Goal: Task Accomplishment & Management: Manage account settings

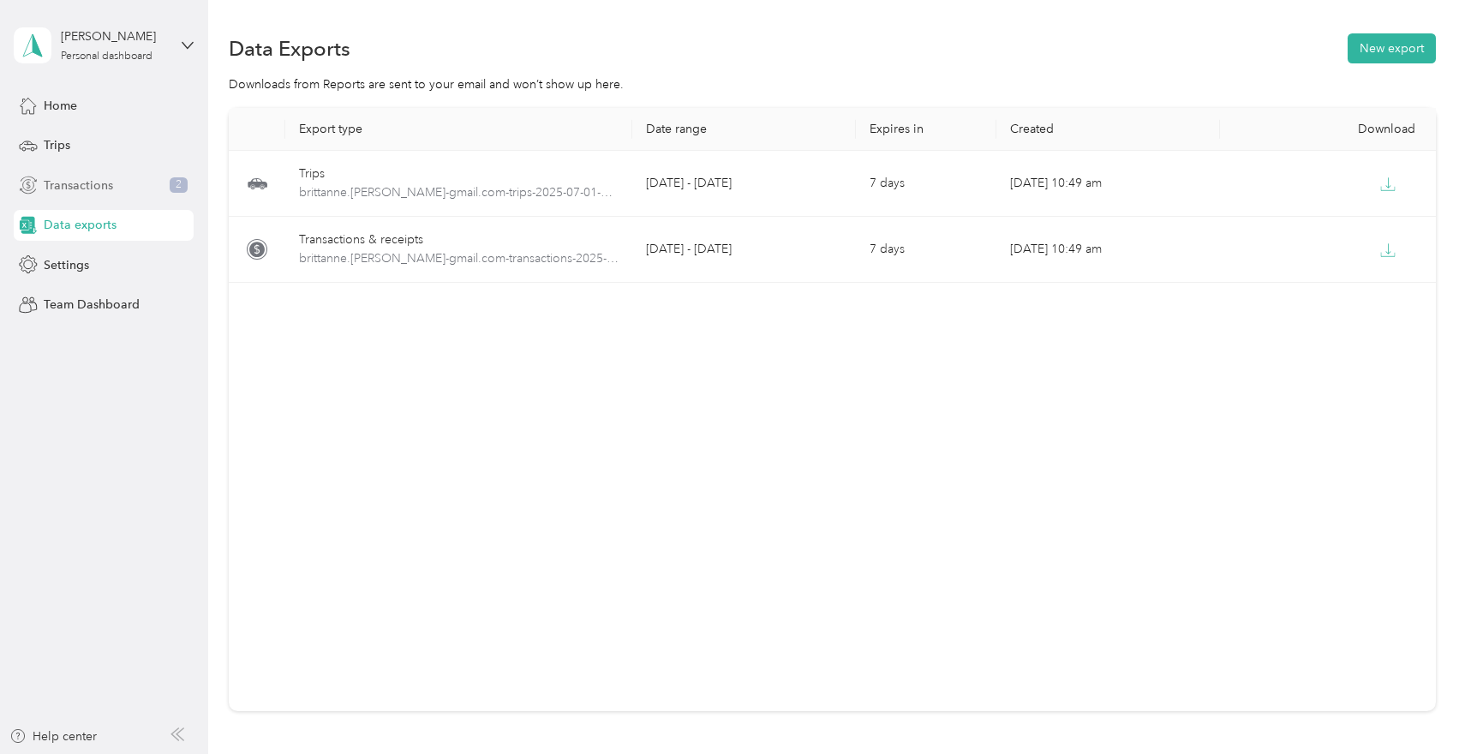
click at [101, 189] on span "Transactions" at bounding box center [78, 186] width 69 height 18
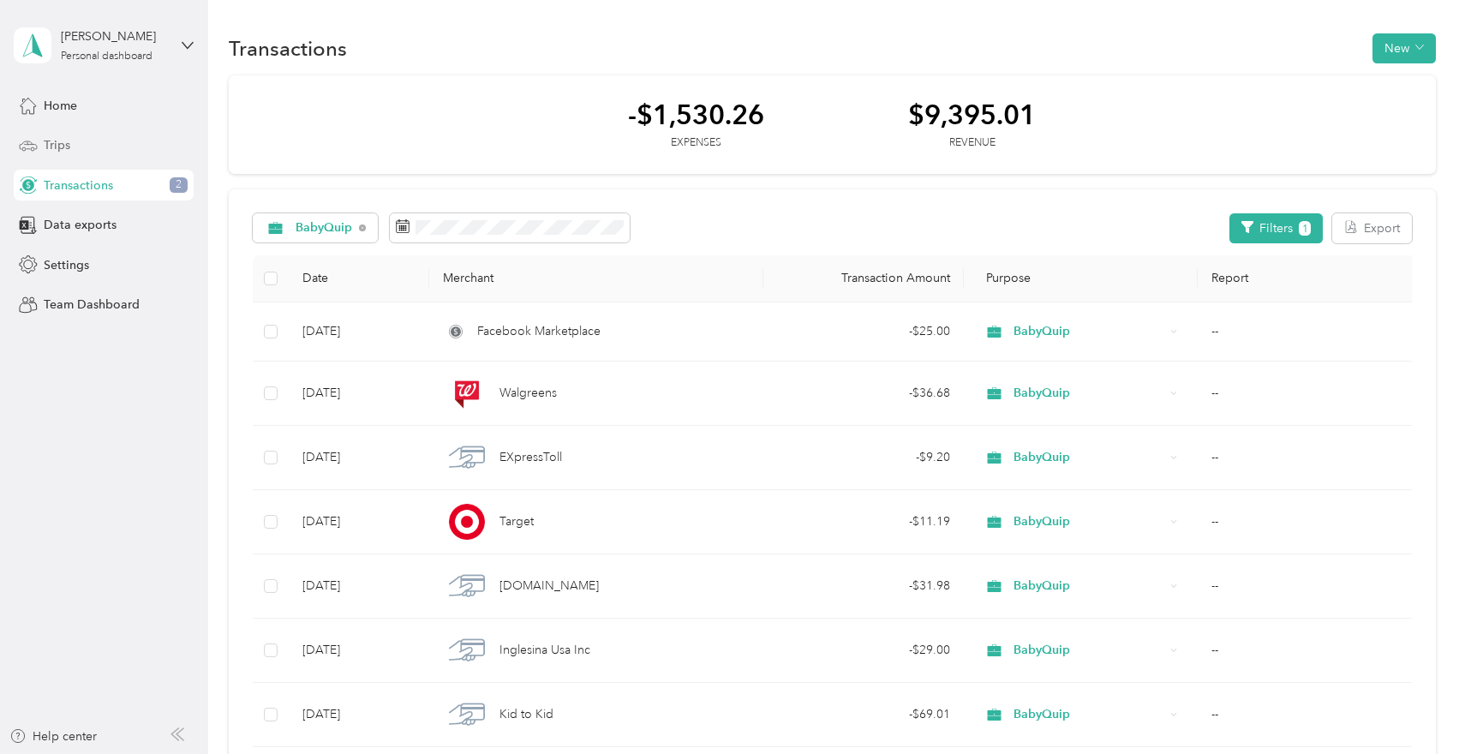
click at [134, 153] on div "Trips" at bounding box center [104, 145] width 180 height 31
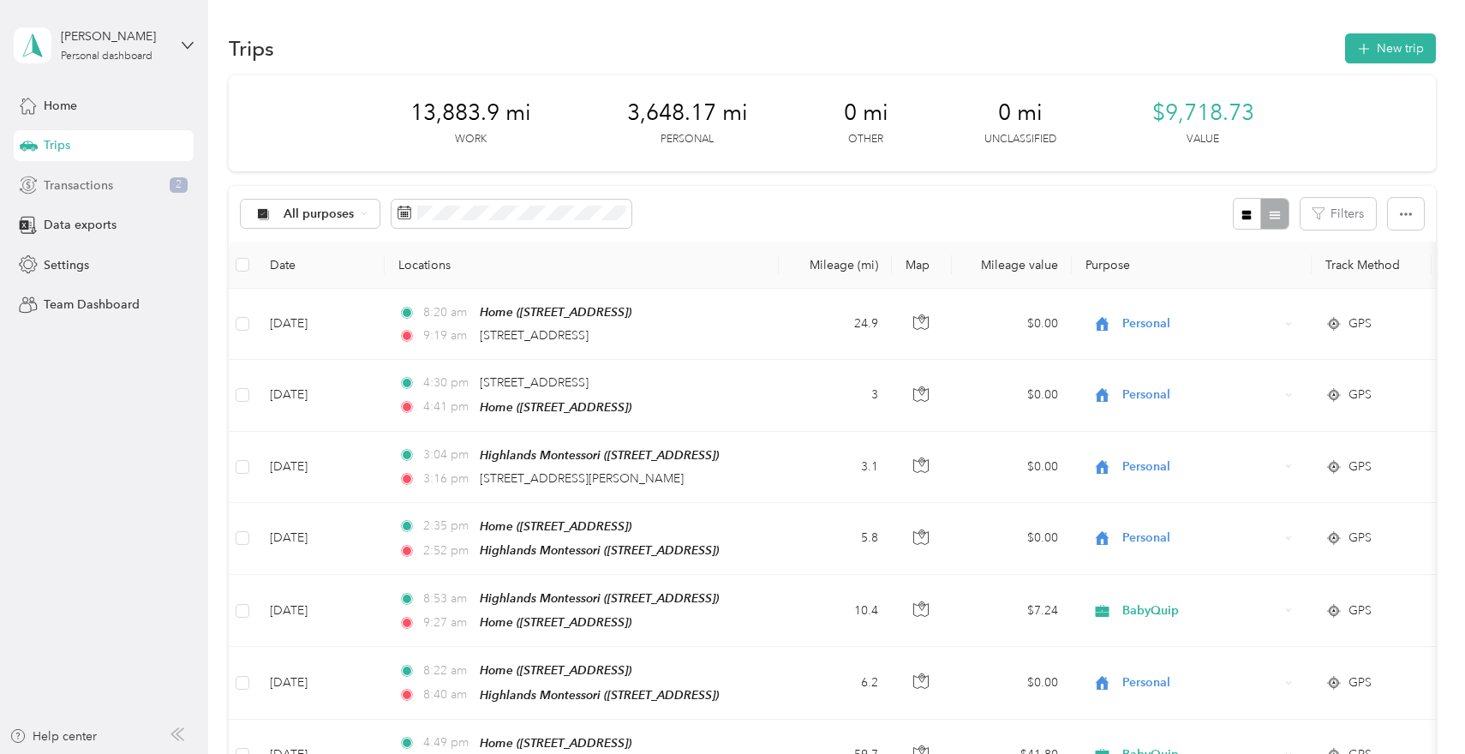
click at [122, 187] on div "Transactions 2" at bounding box center [104, 185] width 180 height 31
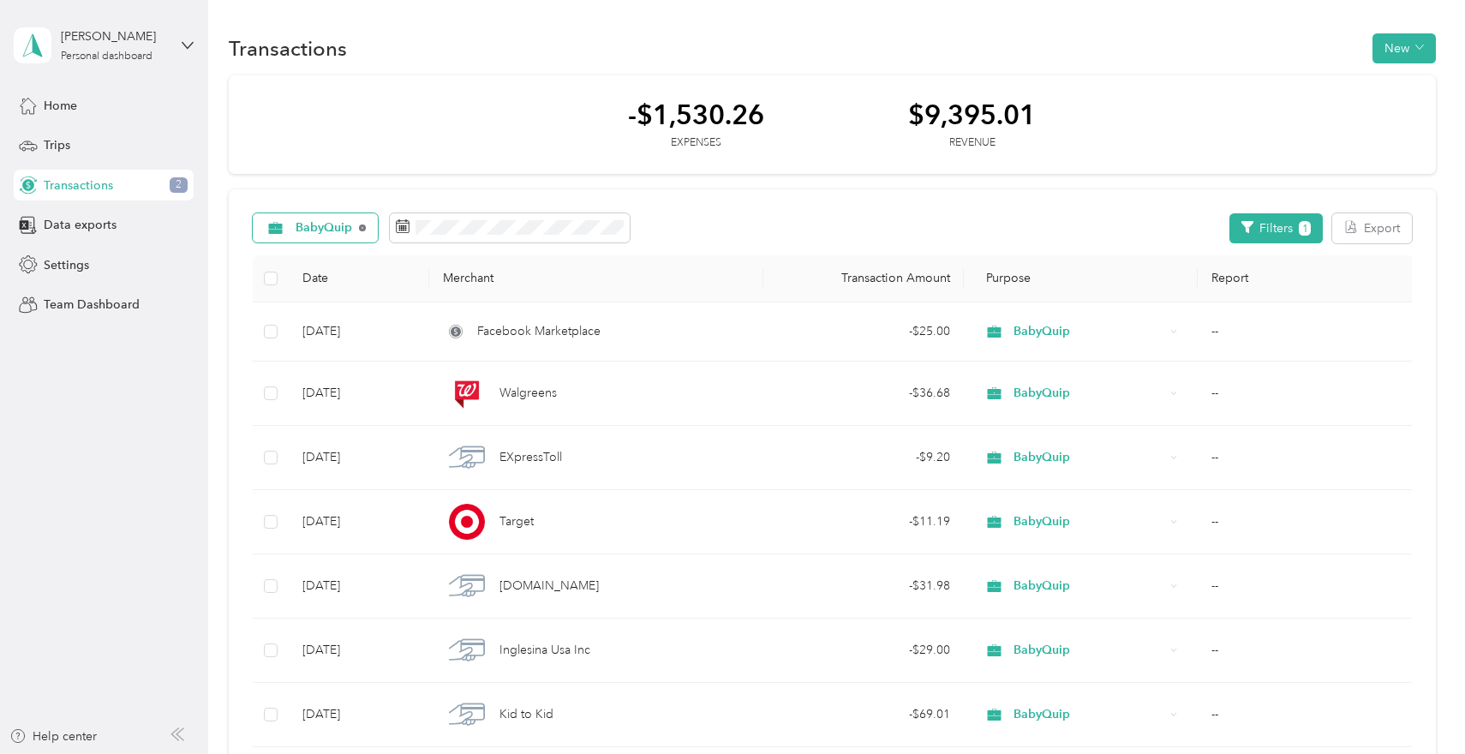
click at [364, 227] on icon at bounding box center [362, 228] width 7 height 7
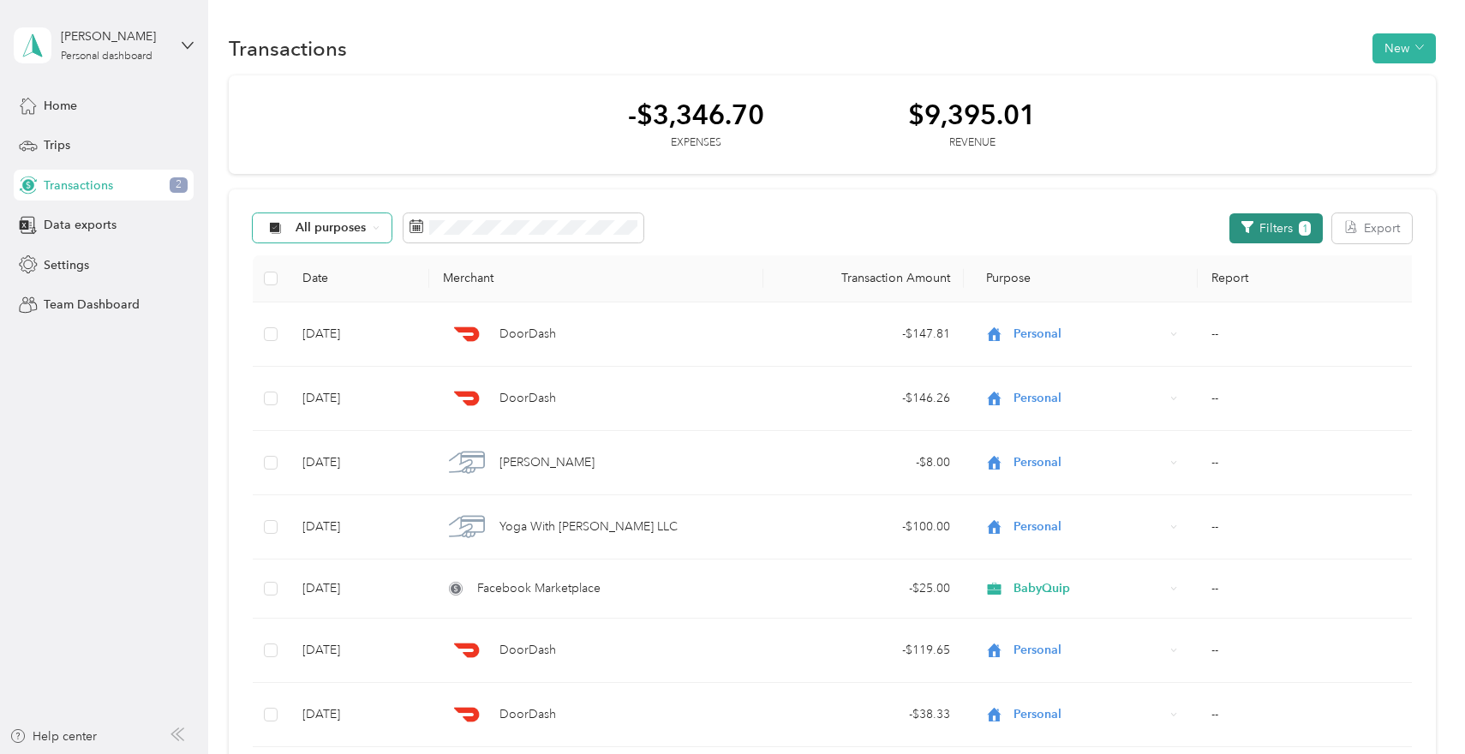
click at [1310, 223] on span "1" at bounding box center [1305, 228] width 12 height 15
click at [1304, 232] on button "Filters 1" at bounding box center [1276, 228] width 93 height 30
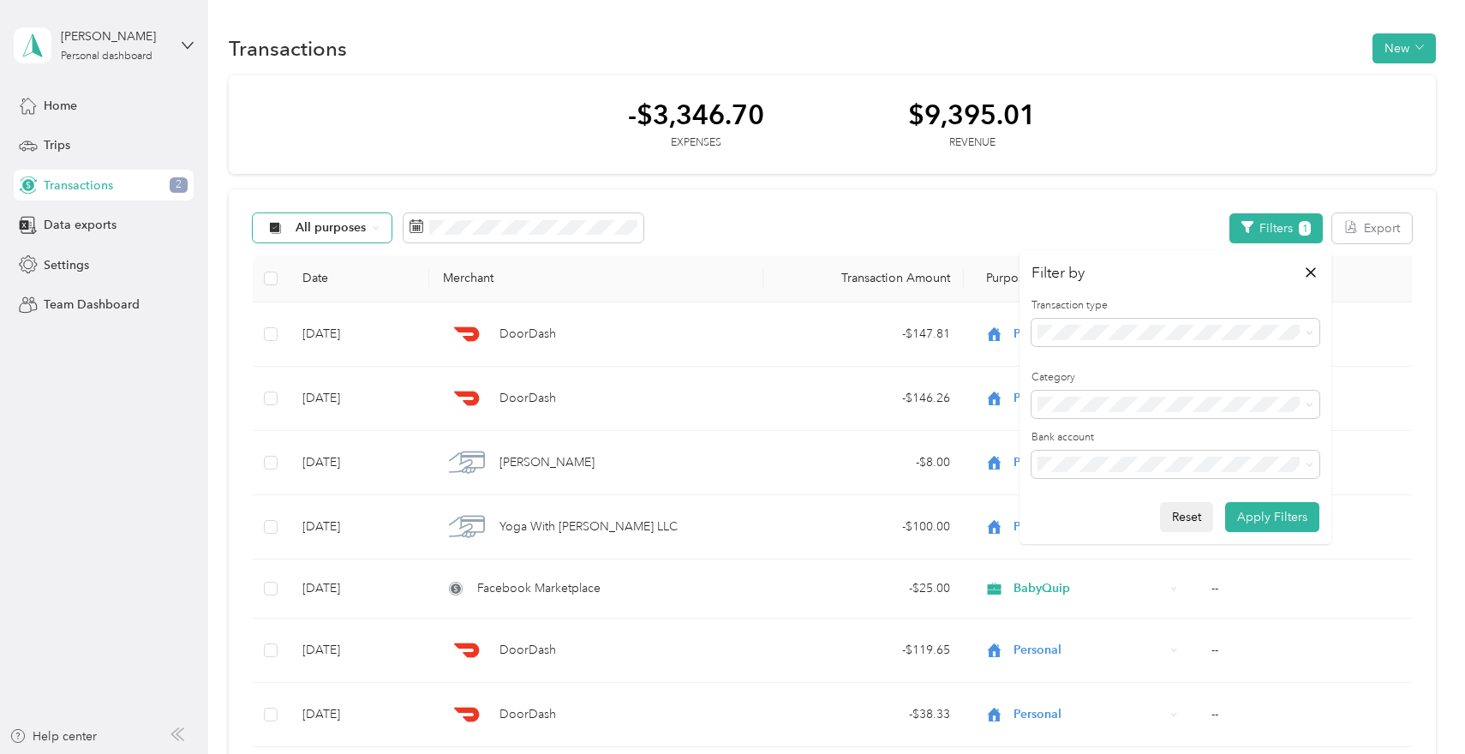
click at [1202, 517] on button "Reset" at bounding box center [1186, 517] width 53 height 30
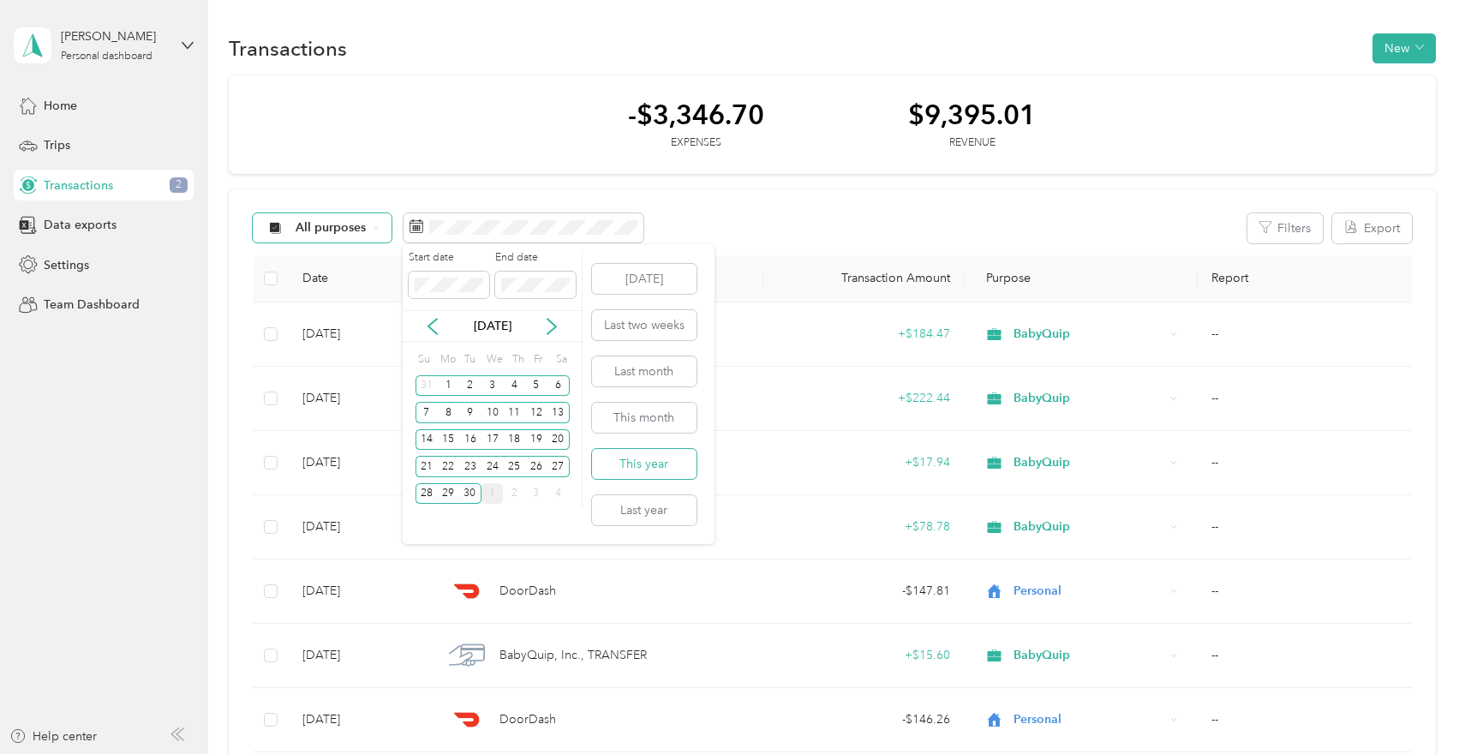
click at [662, 468] on button "This year" at bounding box center [644, 464] width 105 height 30
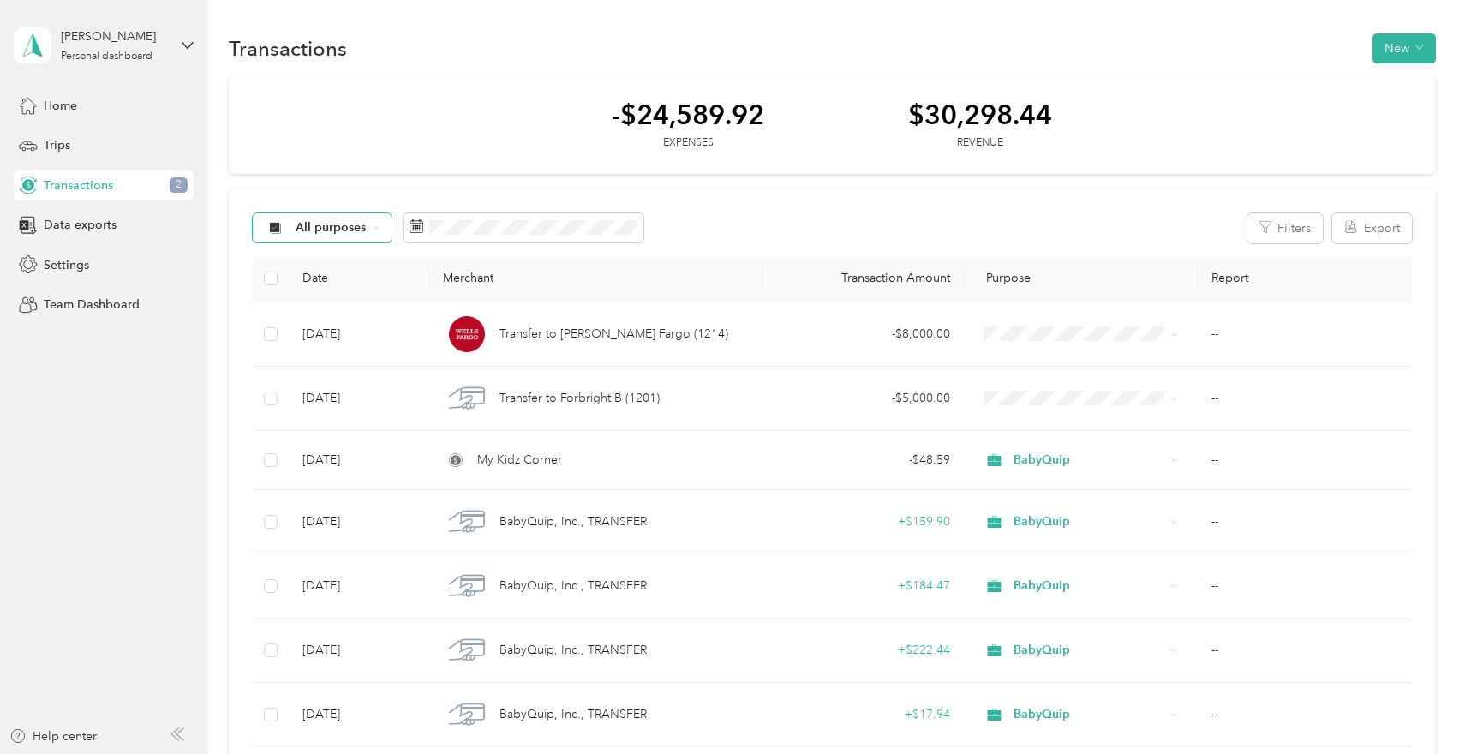
click at [96, 142] on div "Trips" at bounding box center [104, 145] width 180 height 31
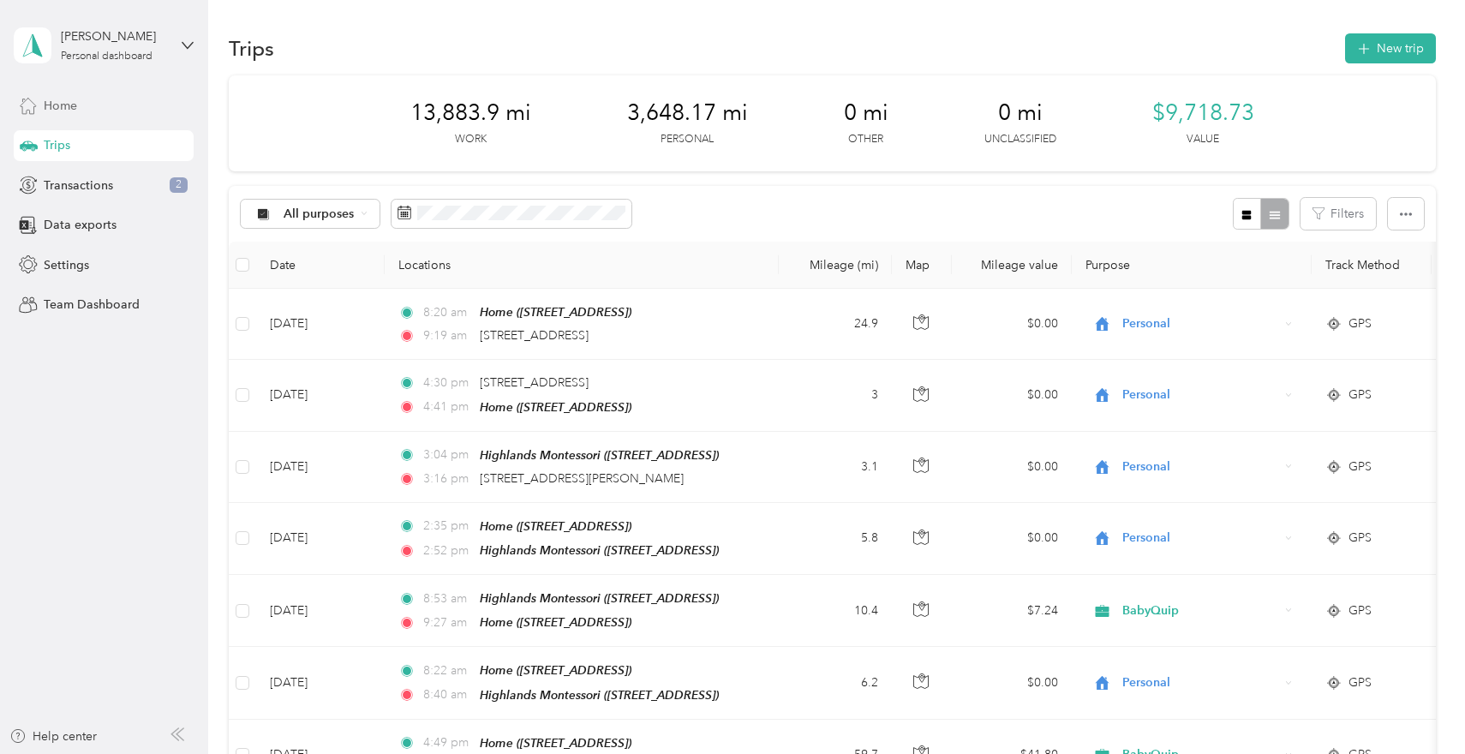
click at [86, 99] on div "Home" at bounding box center [104, 105] width 180 height 31
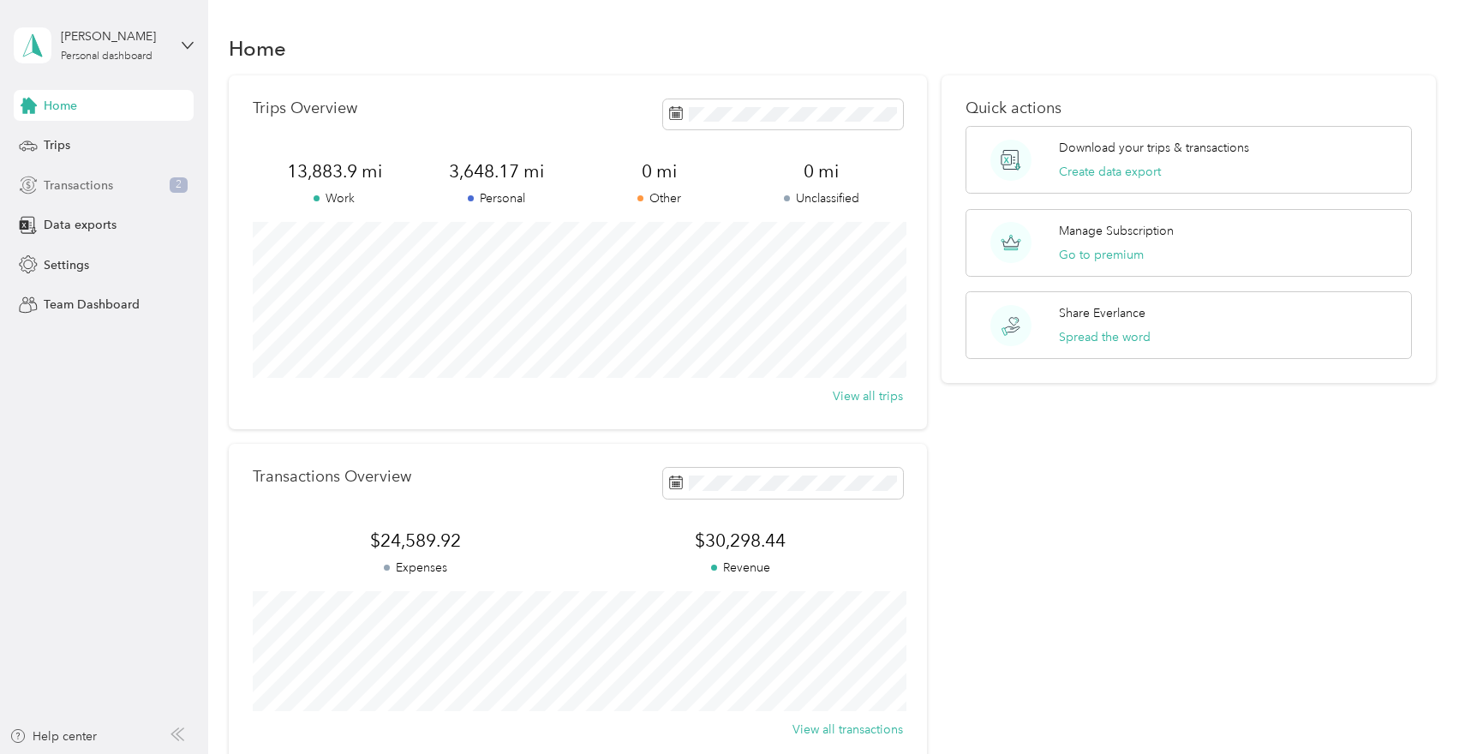
click at [75, 183] on span "Transactions" at bounding box center [78, 186] width 69 height 18
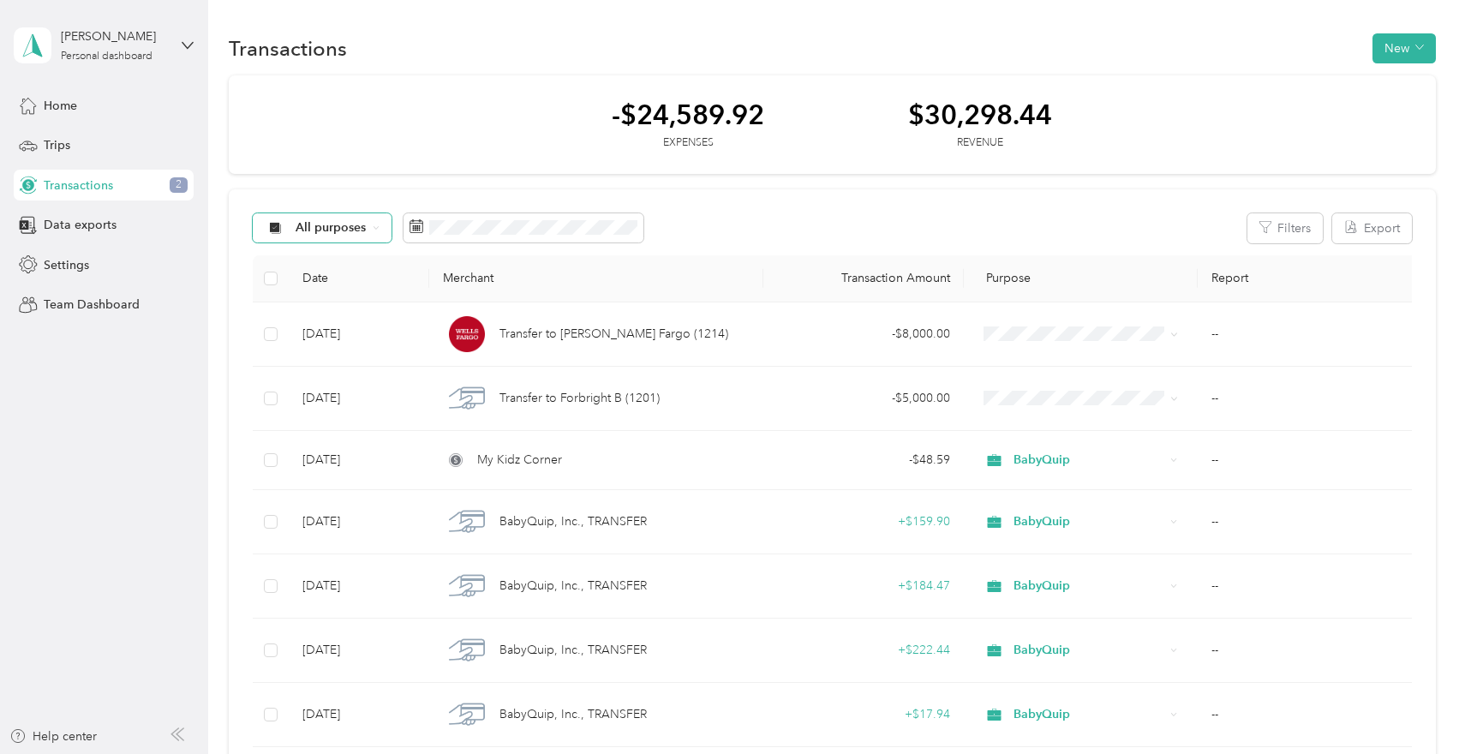
click at [330, 231] on span "All purposes" at bounding box center [331, 228] width 71 height 12
click at [328, 380] on span "BabyQuip" at bounding box center [337, 379] width 83 height 18
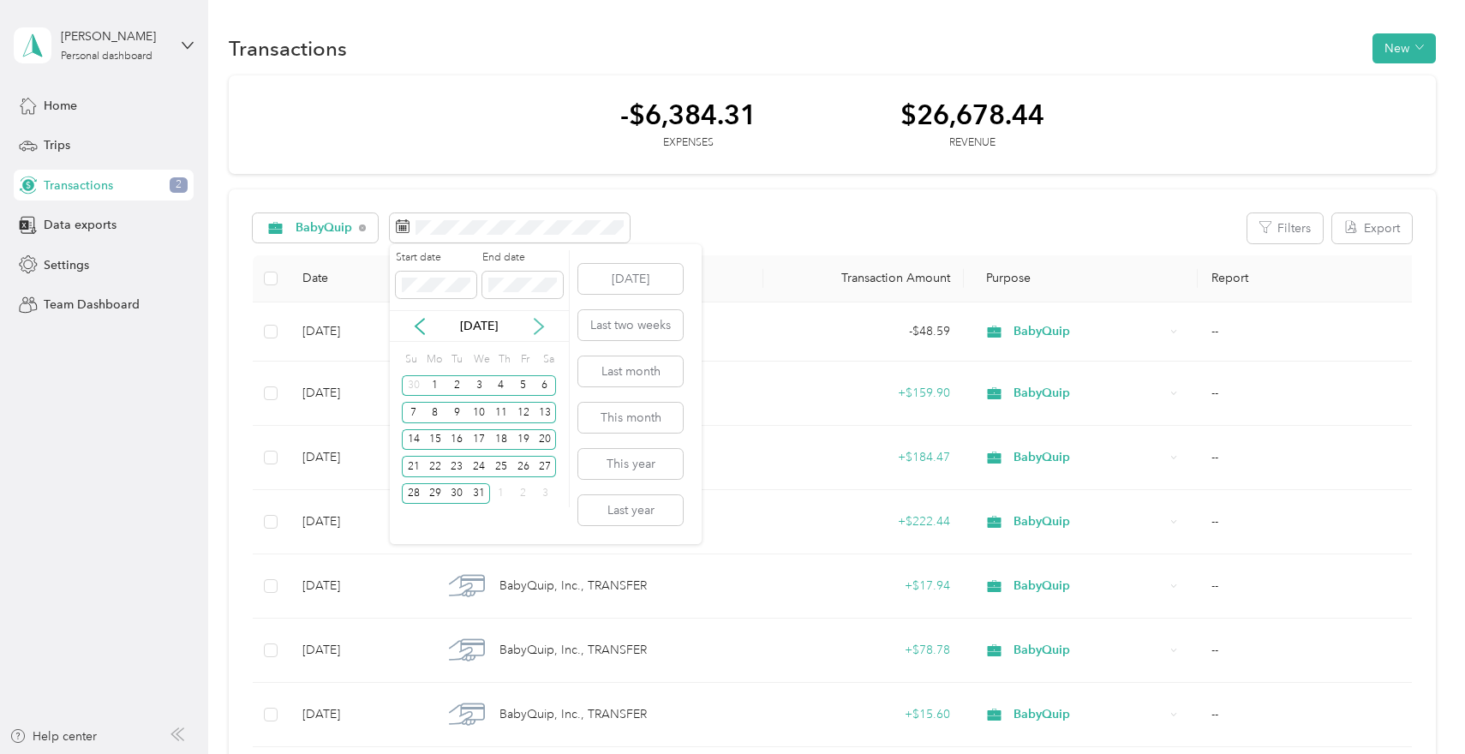
click at [542, 320] on icon at bounding box center [538, 326] width 17 height 17
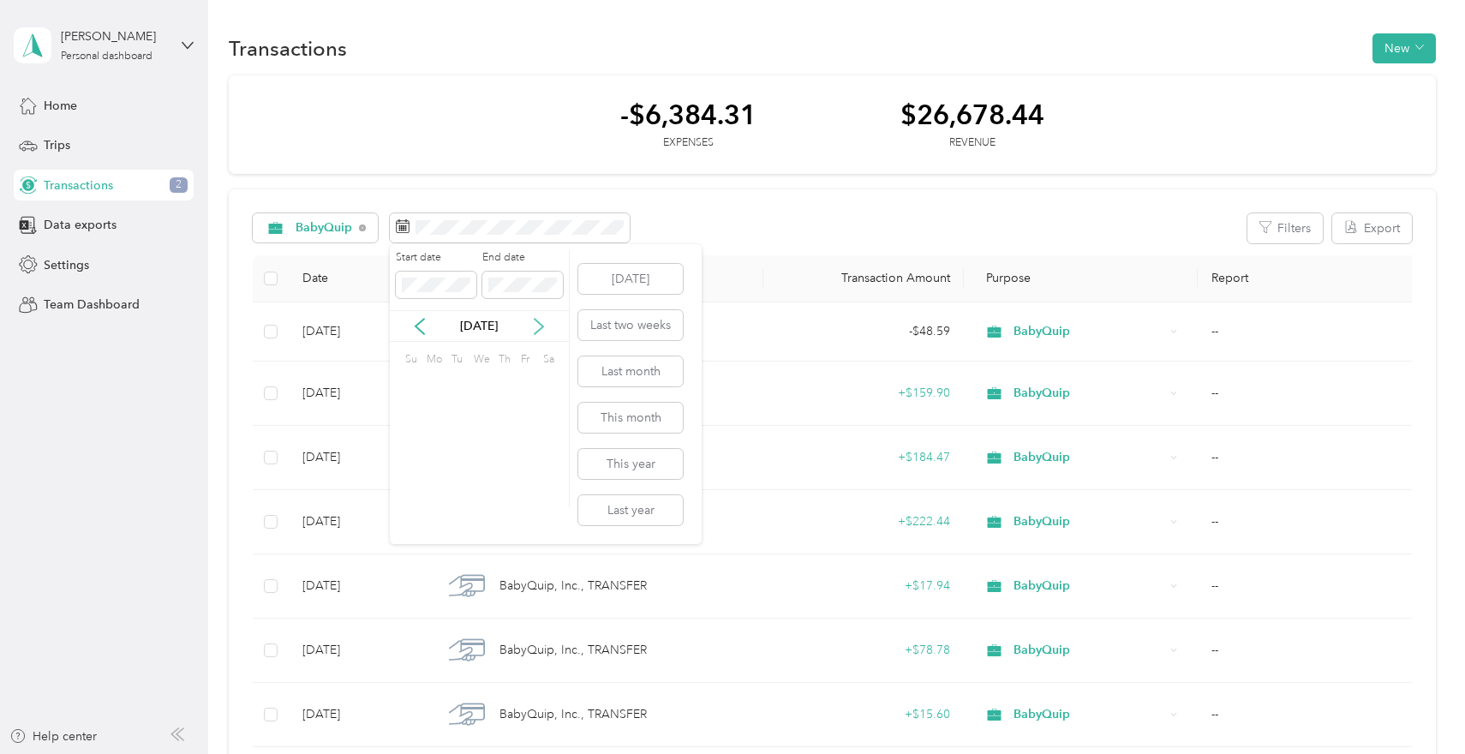
click at [542, 320] on icon at bounding box center [538, 326] width 17 height 17
click at [416, 320] on icon at bounding box center [419, 326] width 17 height 17
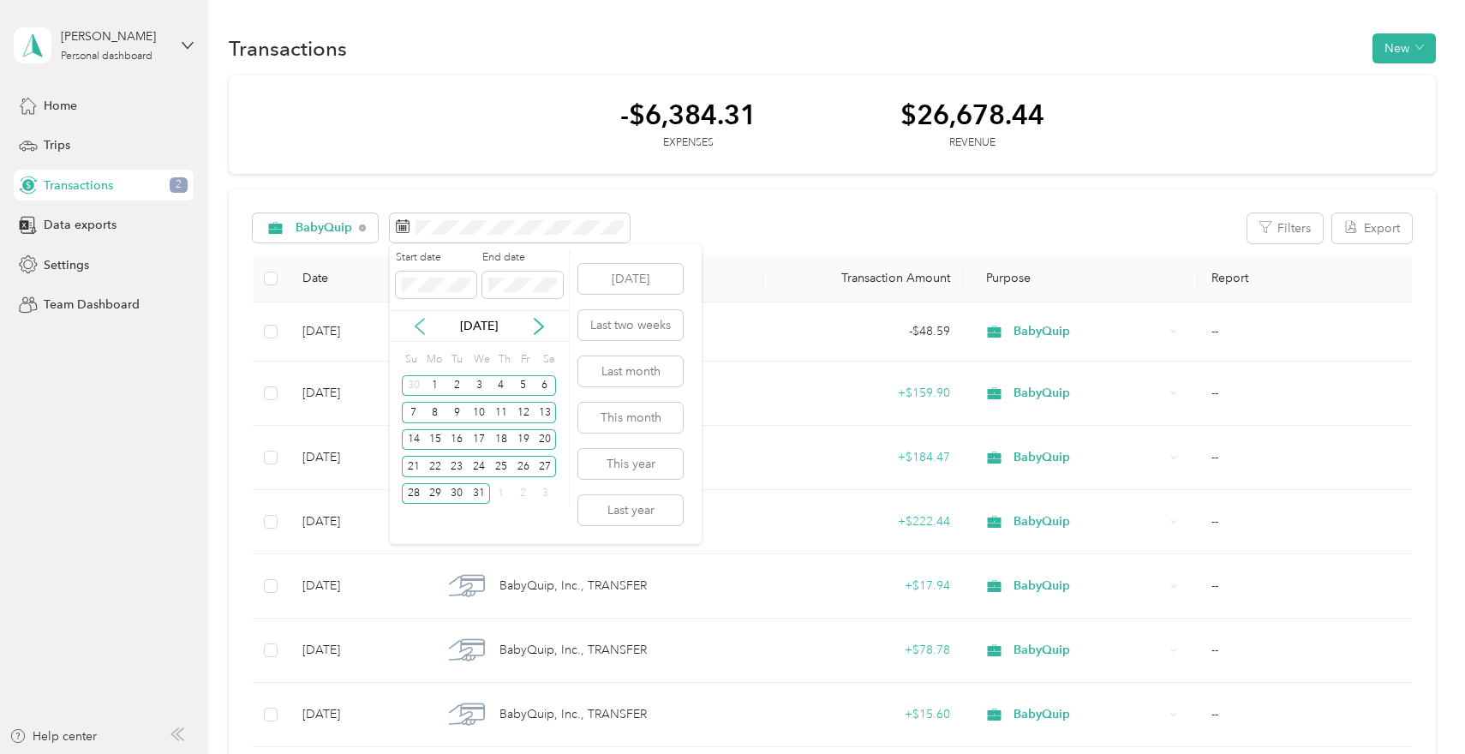
click at [416, 320] on icon at bounding box center [419, 326] width 17 height 17
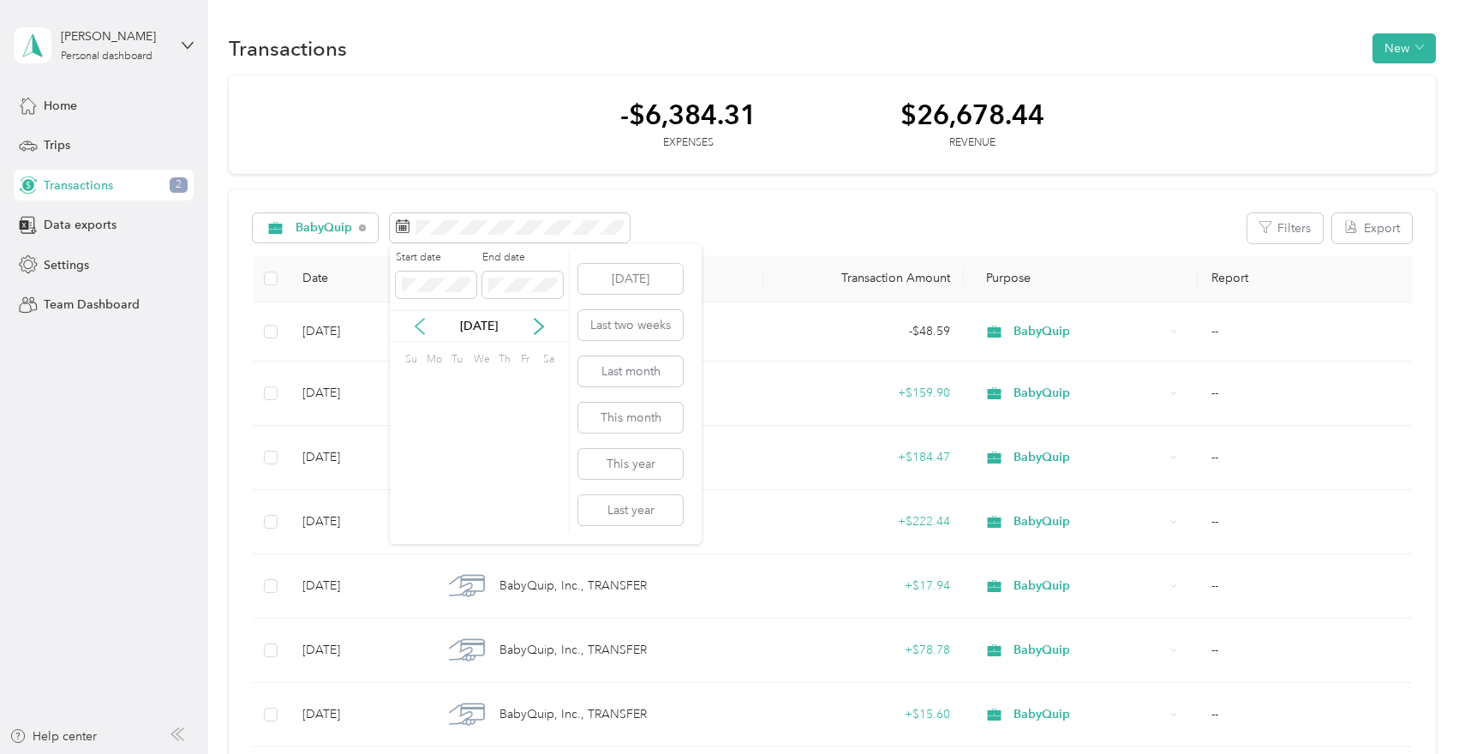
click at [416, 320] on icon at bounding box center [419, 326] width 17 height 17
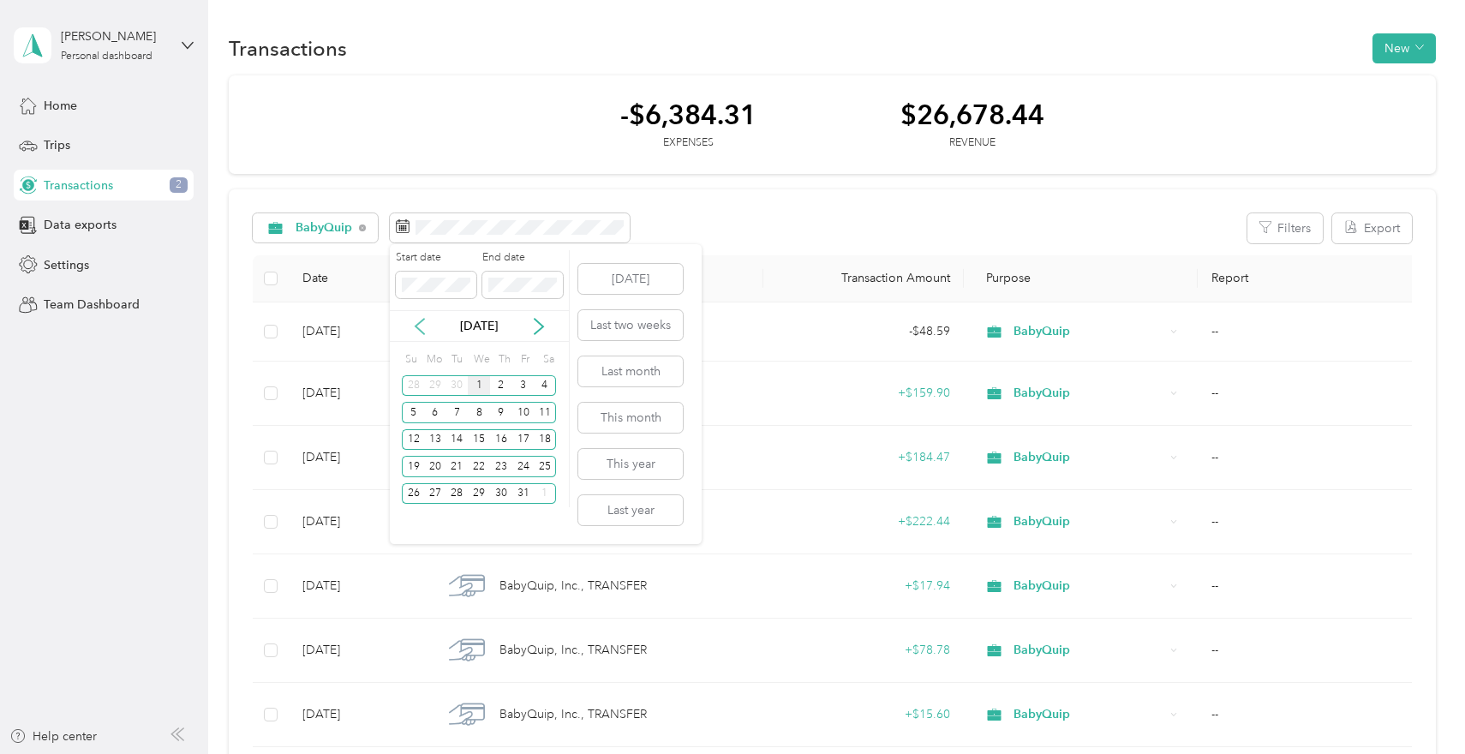
click at [417, 320] on icon at bounding box center [419, 326] width 17 height 17
click at [462, 384] on div "1" at bounding box center [457, 385] width 22 height 21
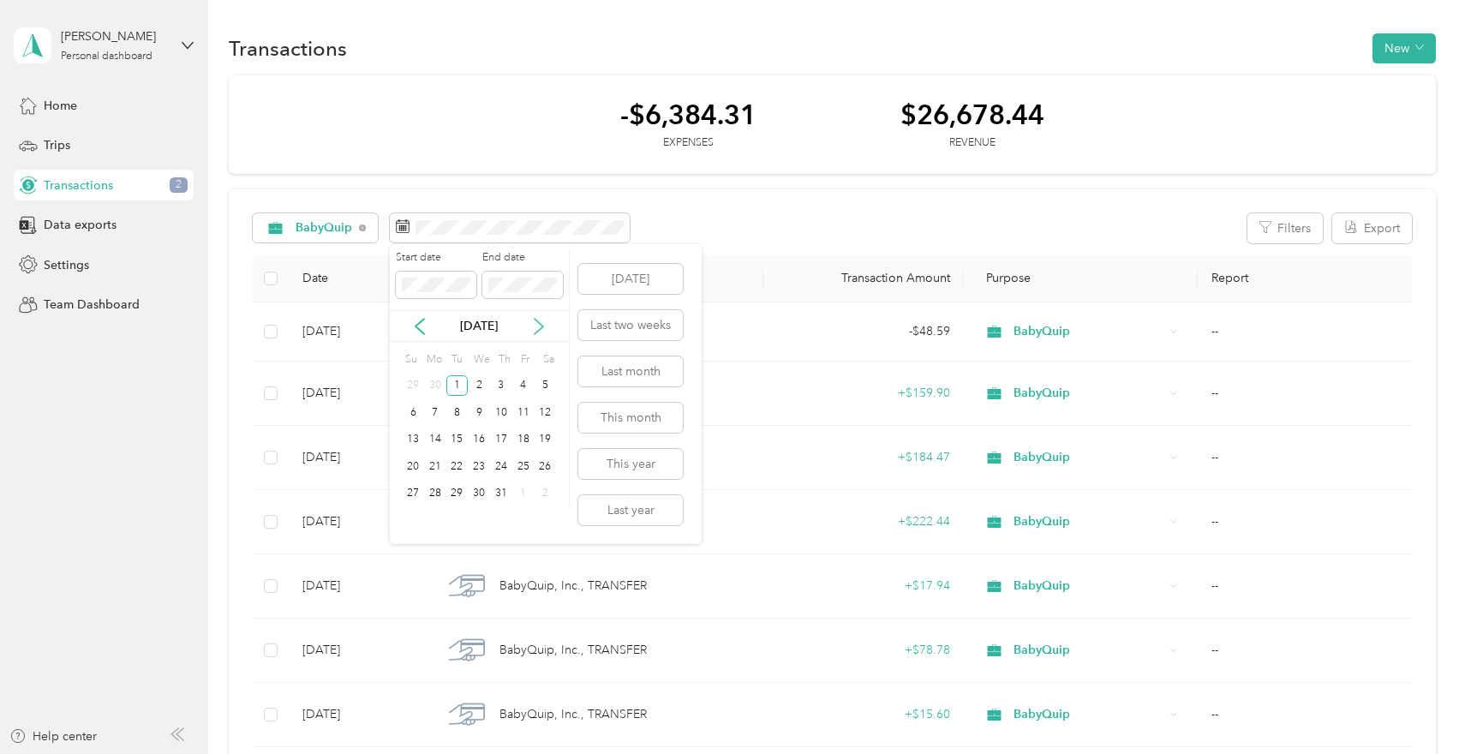
click at [542, 327] on icon at bounding box center [538, 326] width 17 height 17
click at [463, 491] on div "30" at bounding box center [457, 493] width 22 height 21
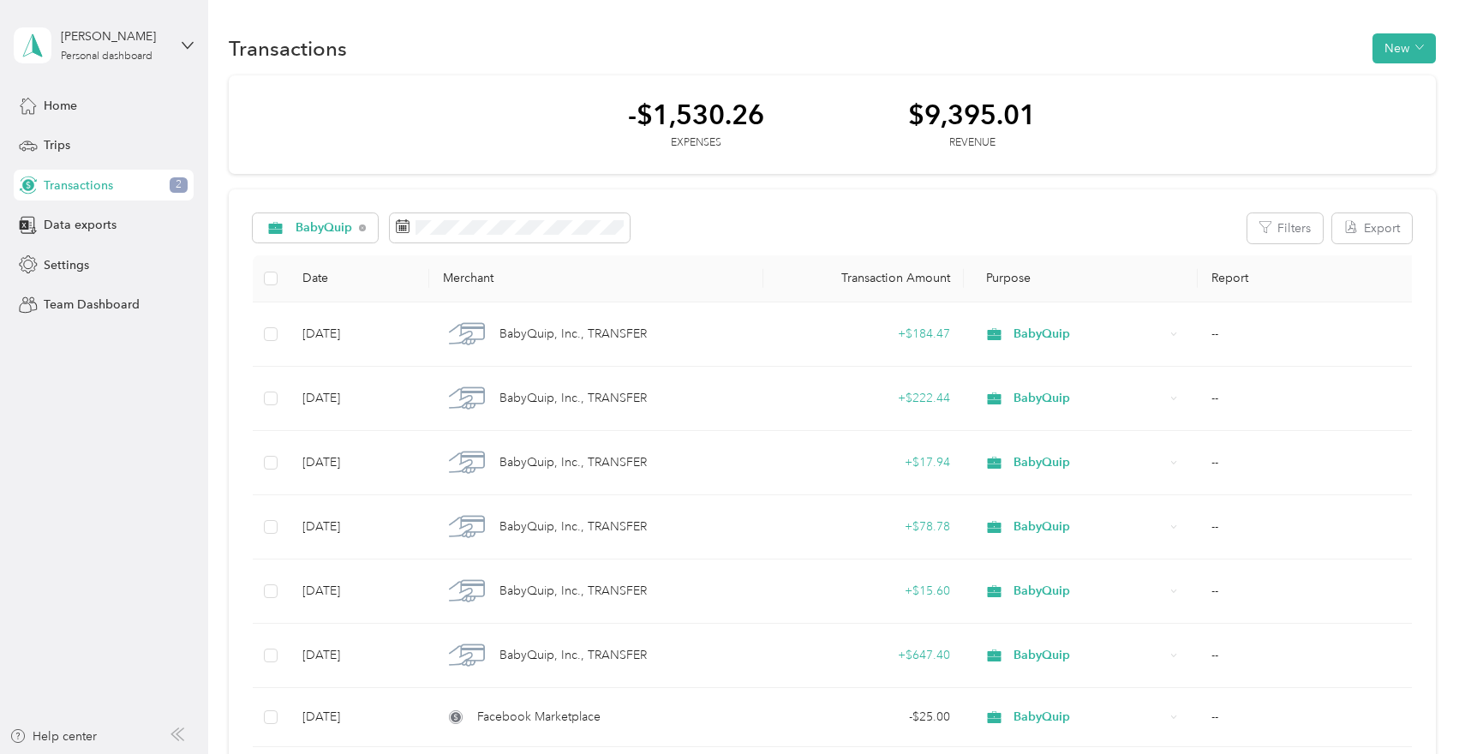
click at [313, 280] on th "Date" at bounding box center [359, 278] width 141 height 47
click at [102, 230] on span "Data exports" at bounding box center [80, 225] width 73 height 18
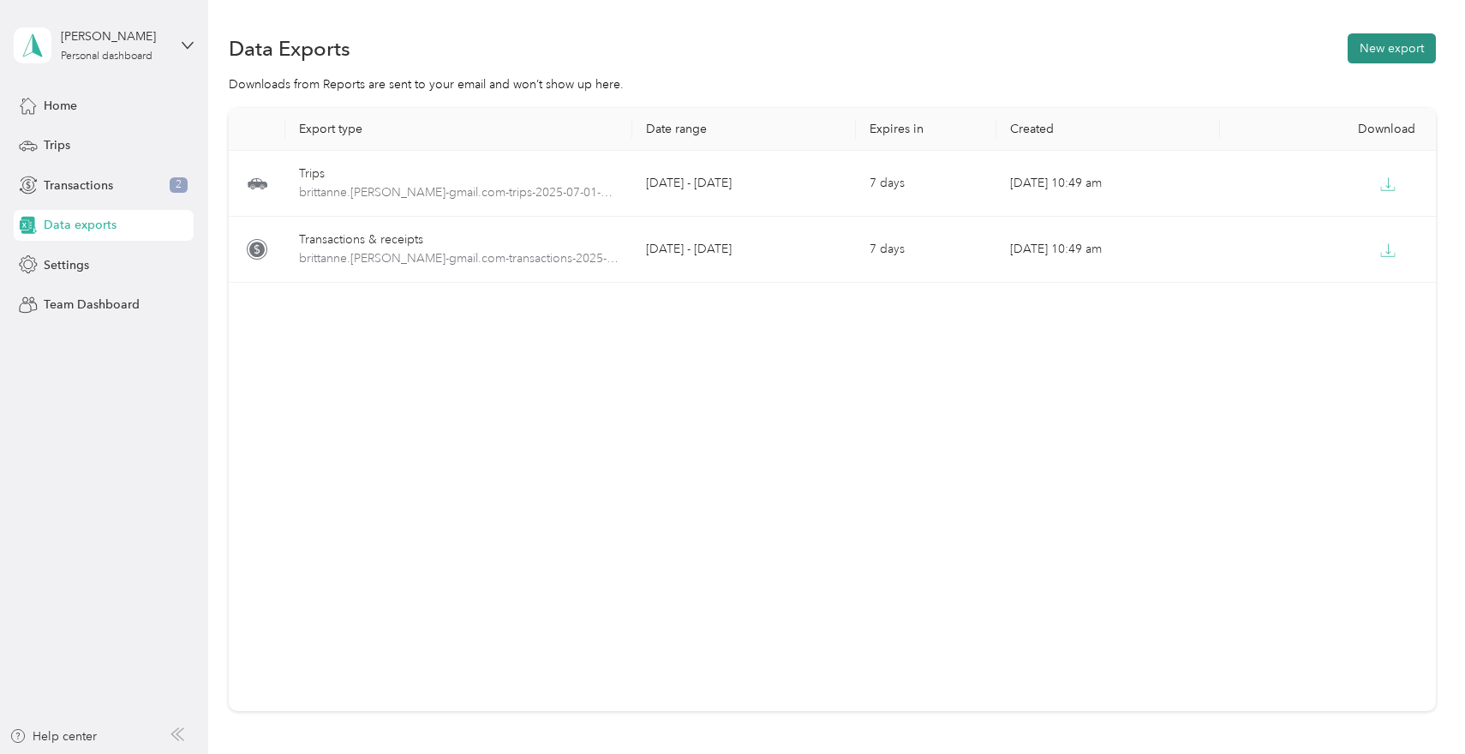
click at [1386, 47] on button "New export" at bounding box center [1392, 48] width 88 height 30
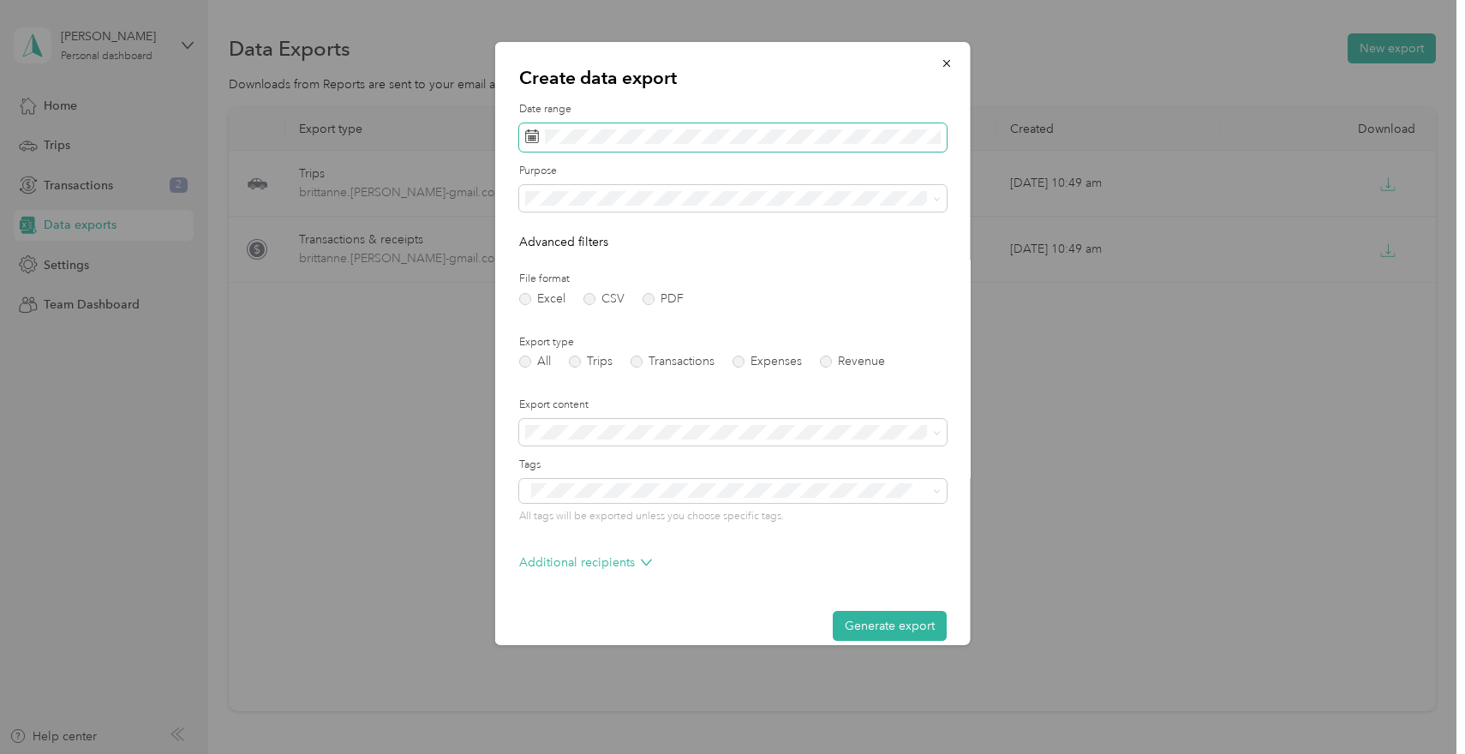
click at [751, 126] on span at bounding box center [733, 137] width 428 height 29
click at [713, 144] on span at bounding box center [733, 137] width 428 height 29
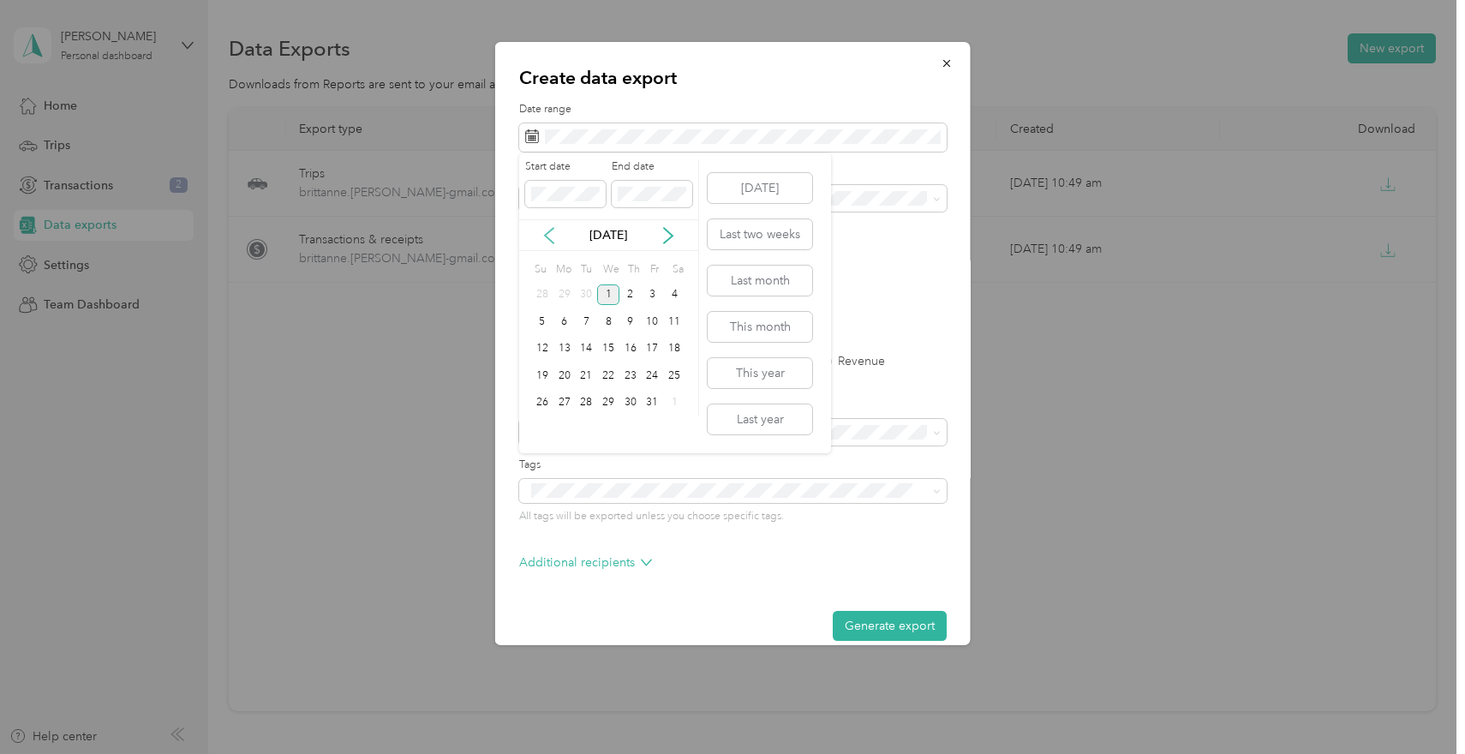
click at [549, 232] on icon at bounding box center [549, 235] width 17 height 17
click at [542, 223] on div "[DATE]" at bounding box center [608, 235] width 179 height 32
click at [542, 226] on div "[DATE]" at bounding box center [608, 235] width 179 height 18
click at [550, 236] on icon at bounding box center [549, 235] width 17 height 17
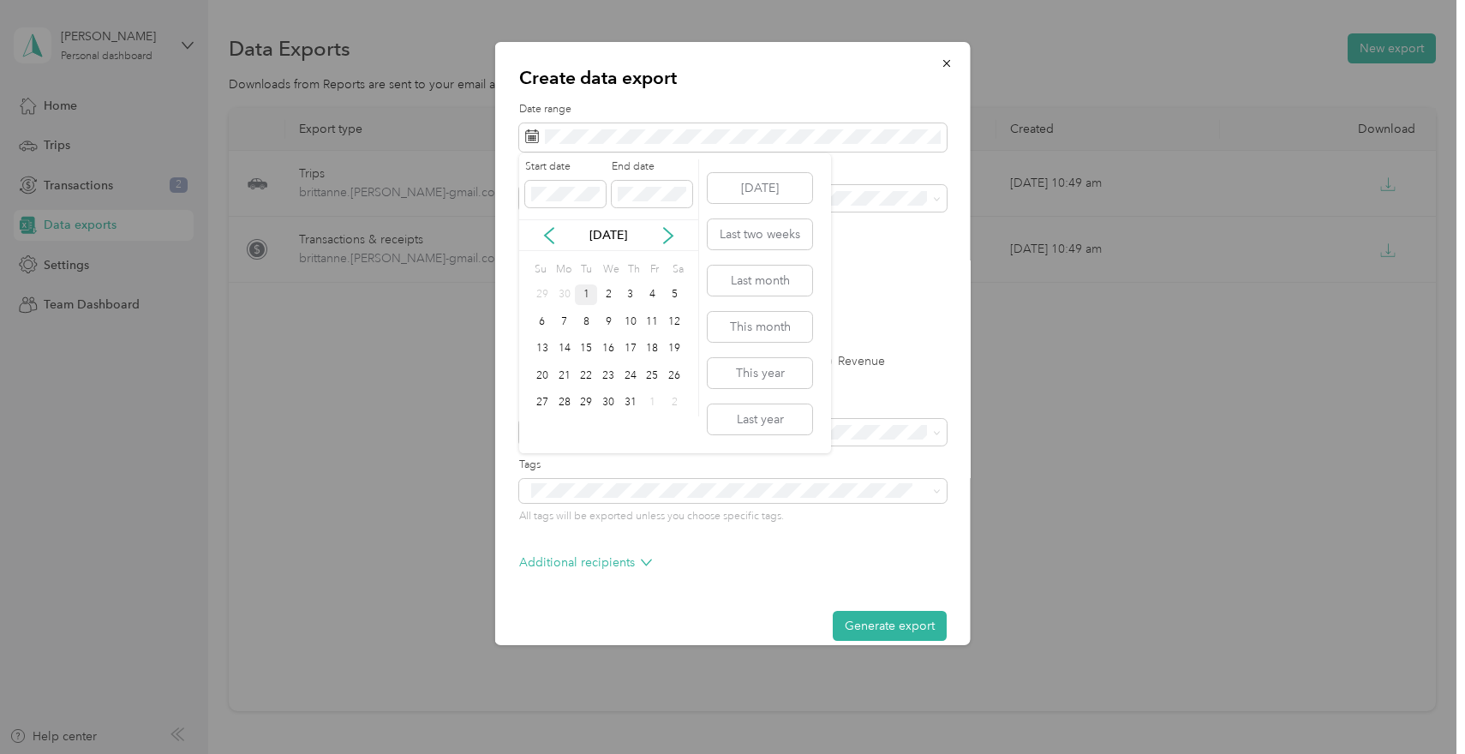
click at [583, 292] on div "1" at bounding box center [586, 294] width 22 height 21
click at [671, 234] on icon at bounding box center [668, 235] width 9 height 15
click at [586, 404] on div "30" at bounding box center [586, 402] width 22 height 21
click at [627, 316] on div "BabyQuip" at bounding box center [733, 318] width 404 height 18
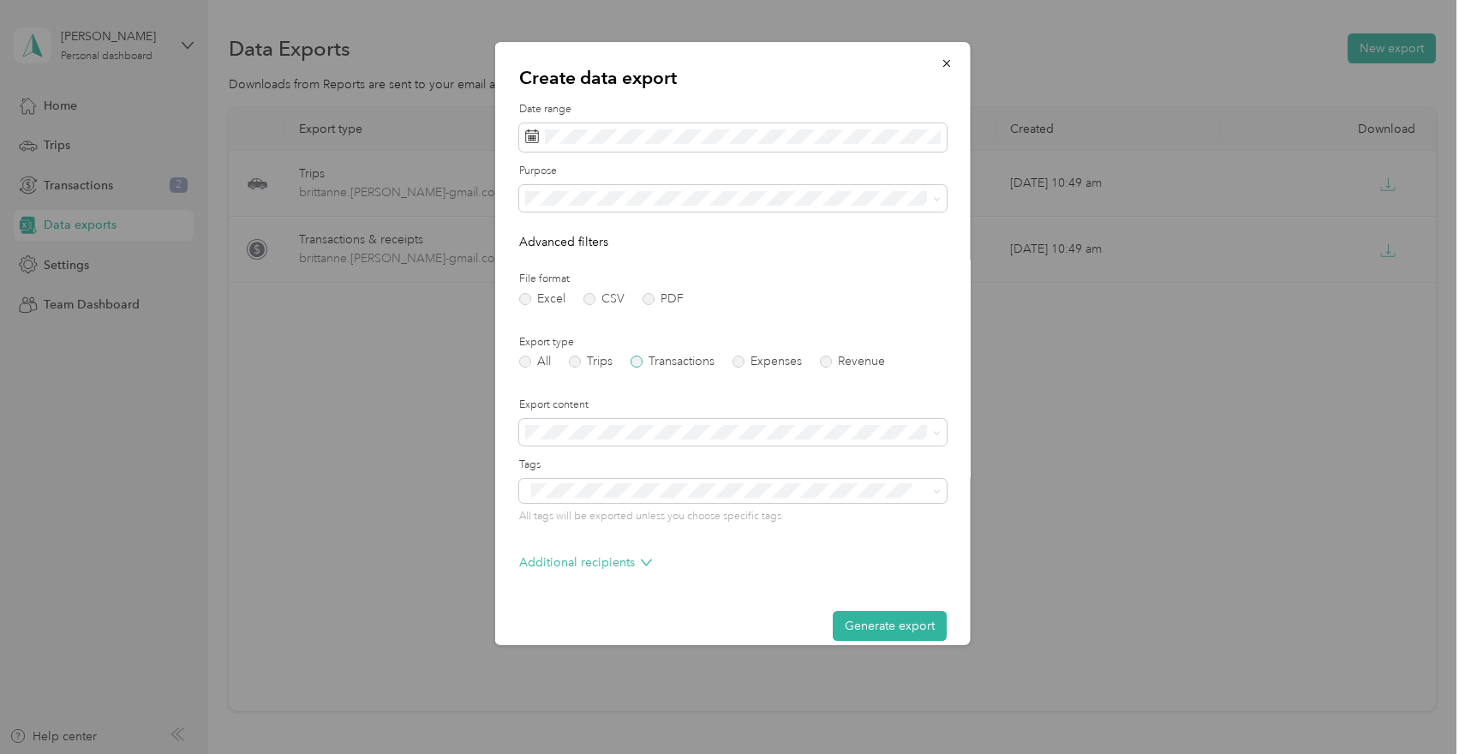
click at [642, 362] on label "Transactions" at bounding box center [673, 362] width 84 height 12
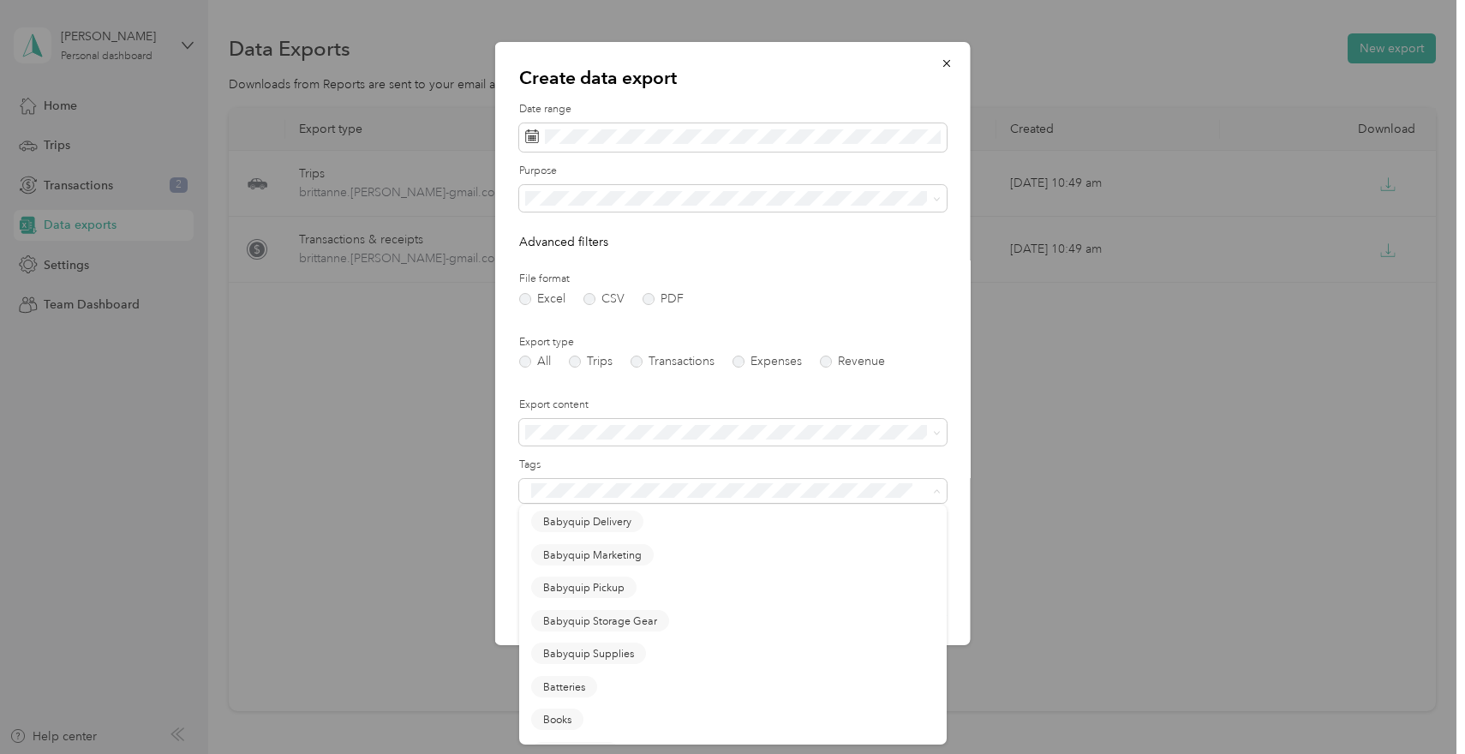
click at [702, 455] on form "Date range Purpose Advanced filters File format Excel CSV PDF Export type All T…" at bounding box center [733, 371] width 428 height 539
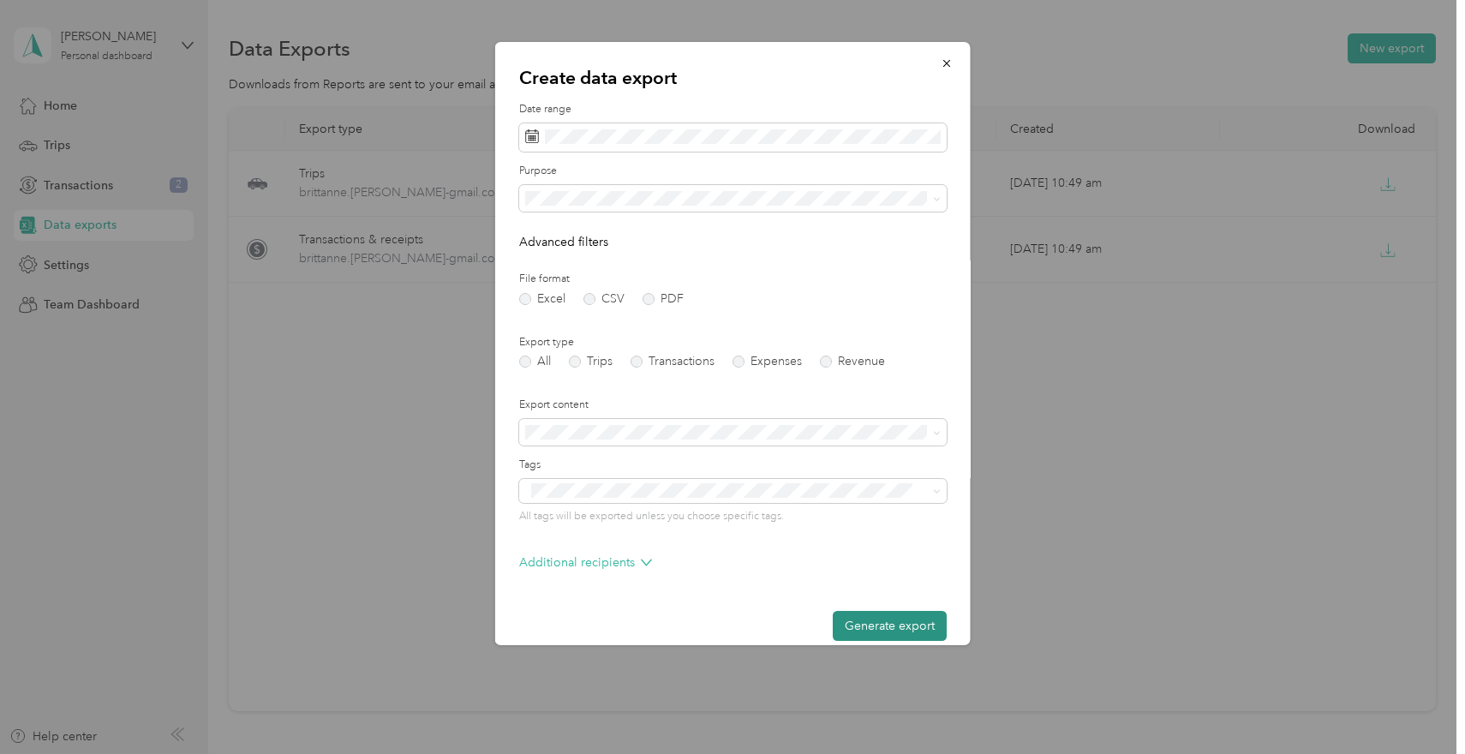
click at [872, 626] on button "Generate export" at bounding box center [890, 626] width 114 height 30
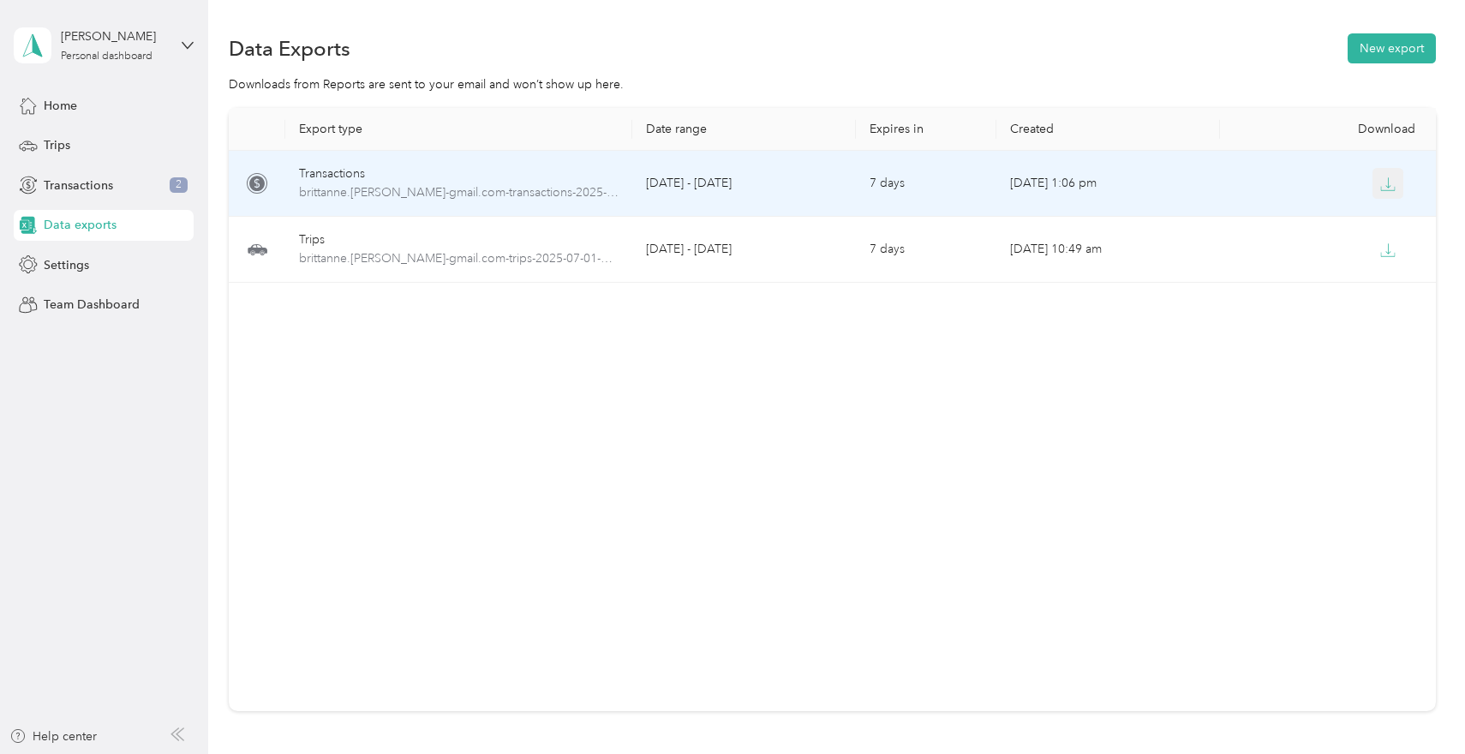
click at [1393, 193] on button "button" at bounding box center [1388, 183] width 31 height 31
